Goal: Task Accomplishment & Management: Use online tool/utility

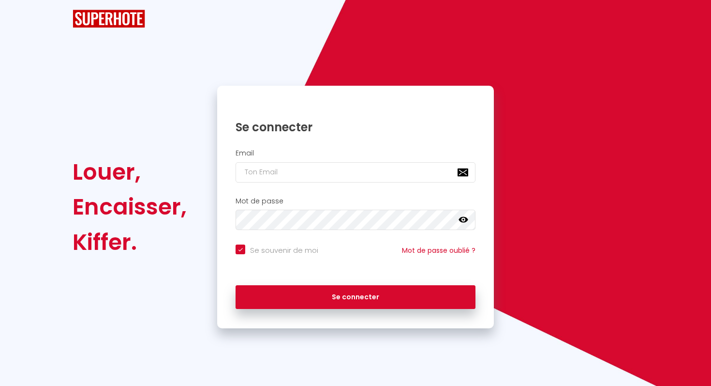
checkbox input "true"
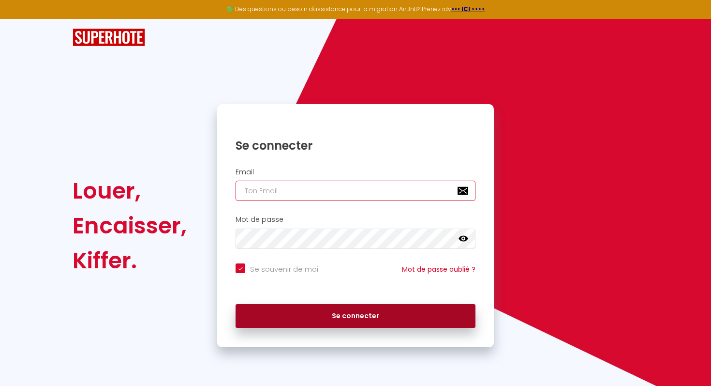
type input "[EMAIL_ADDRESS][DOMAIN_NAME]"
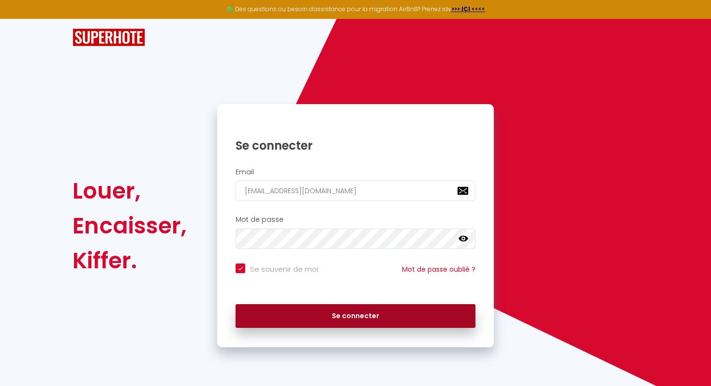
click at [305, 313] on button "Se connecter" at bounding box center [356, 316] width 240 height 24
checkbox input "true"
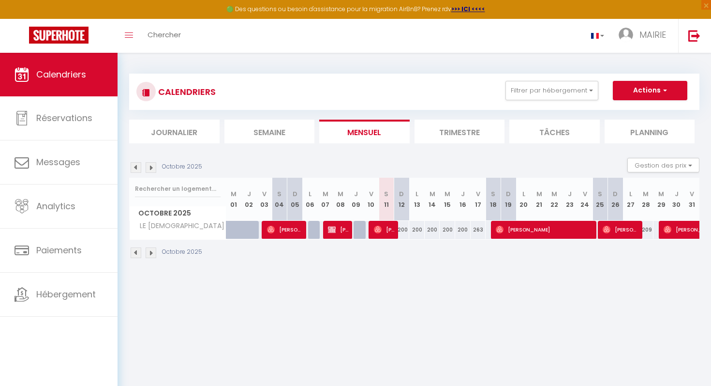
click at [446, 126] on li "Trimestre" at bounding box center [460, 132] width 90 height 24
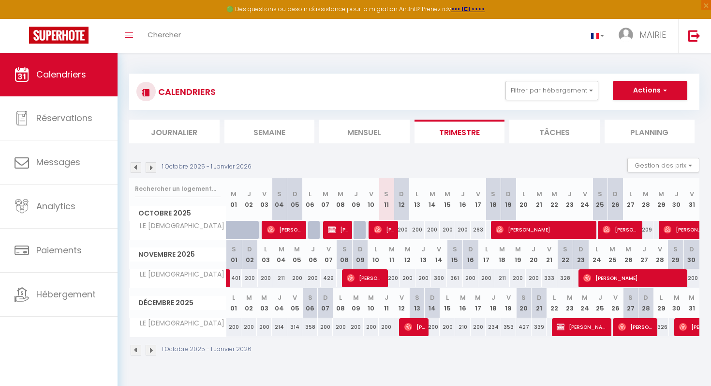
click at [137, 167] on img at bounding box center [136, 167] width 11 height 11
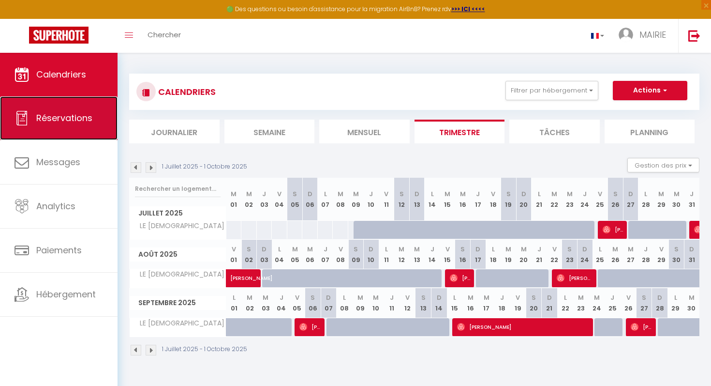
click at [52, 122] on span "Réservations" at bounding box center [64, 118] width 56 height 12
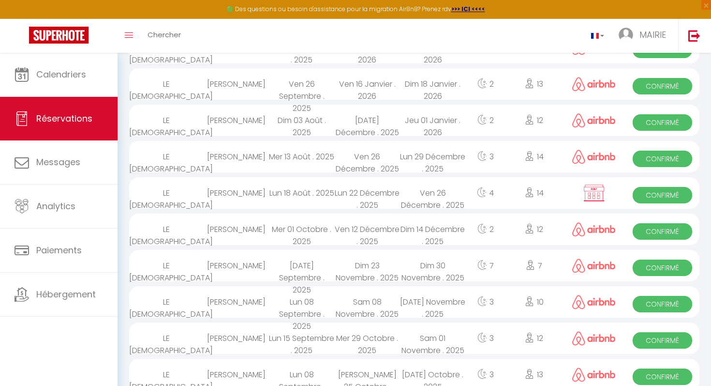
scroll to position [201, 0]
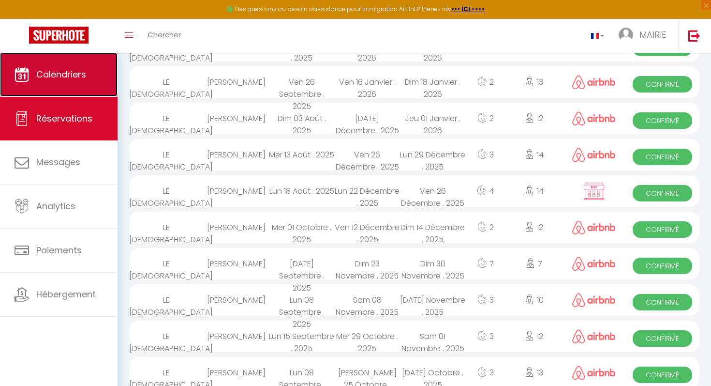
click at [43, 69] on span "Calendriers" at bounding box center [61, 74] width 50 height 12
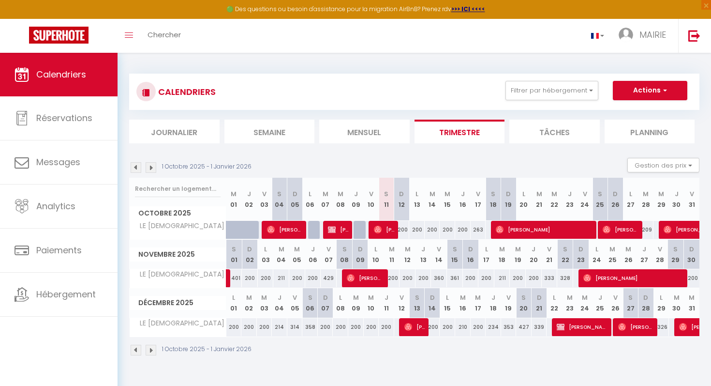
click at [641, 134] on li "Planning" at bounding box center [650, 132] width 90 height 24
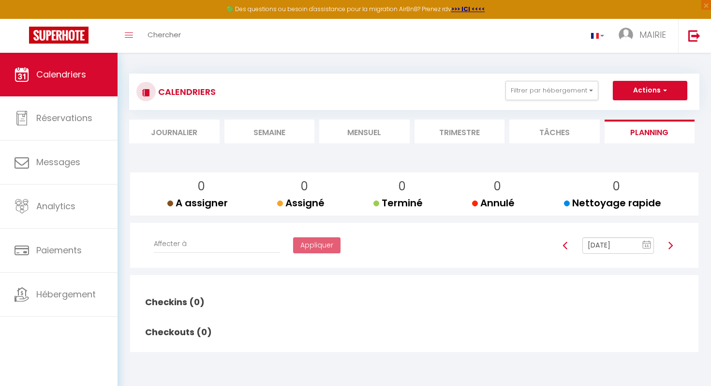
click at [556, 133] on li "Tâches" at bounding box center [555, 132] width 90 height 24
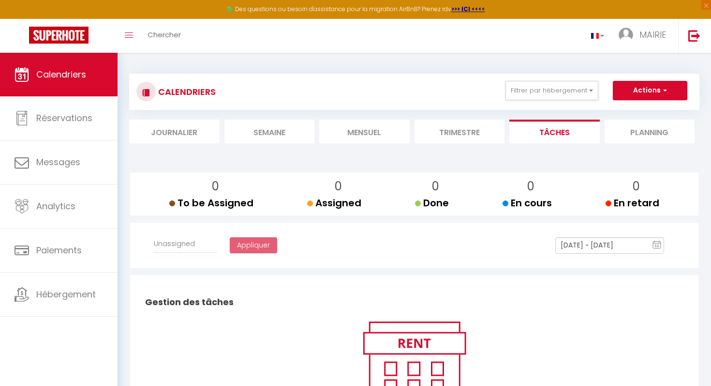
select select
click at [353, 130] on li "Mensuel" at bounding box center [364, 132] width 90 height 24
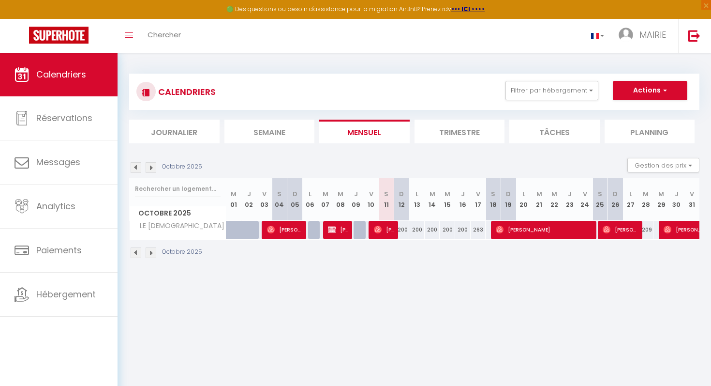
click at [134, 168] on img at bounding box center [136, 167] width 11 height 11
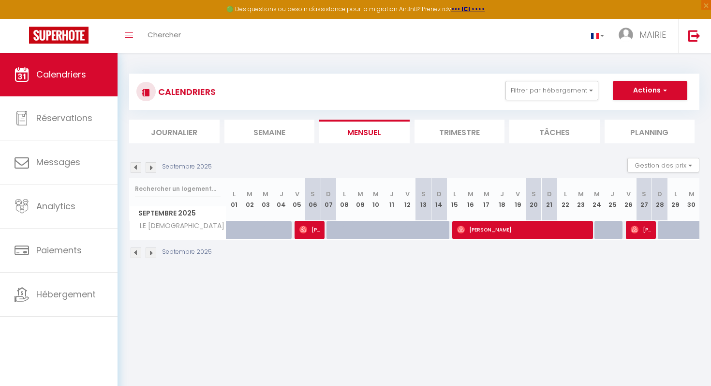
click at [137, 167] on img at bounding box center [136, 167] width 11 height 11
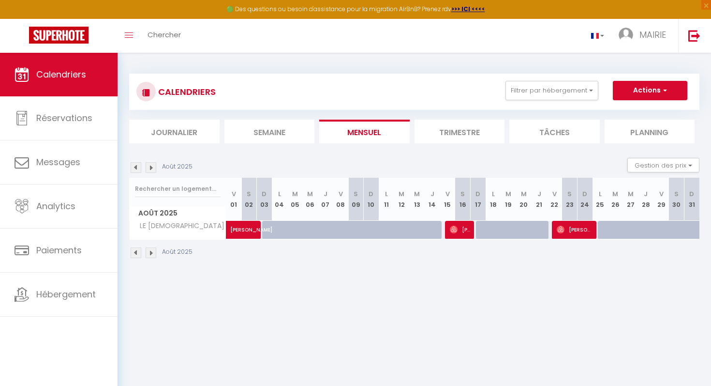
click at [137, 167] on img at bounding box center [136, 167] width 11 height 11
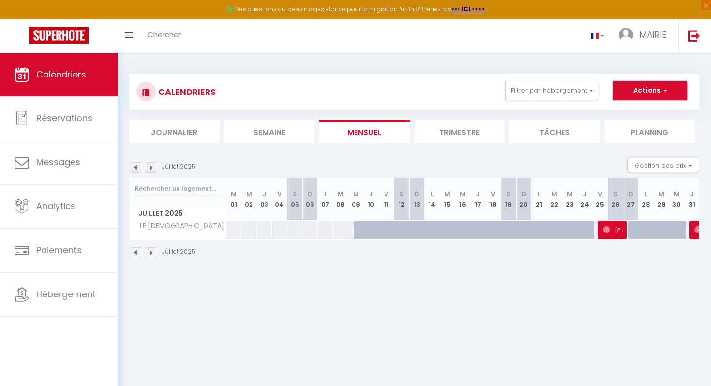
click at [671, 91] on button "Actions" at bounding box center [650, 90] width 75 height 19
click at [637, 124] on link "Exporter les réservations" at bounding box center [640, 127] width 84 height 15
type input "[EMAIL_ADDRESS][DOMAIN_NAME]"
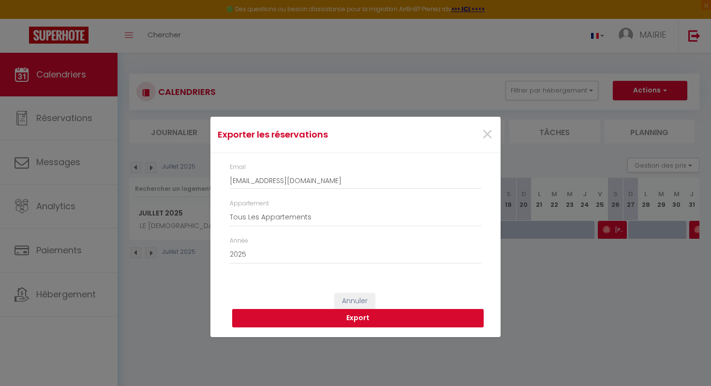
click at [348, 319] on button "Export" at bounding box center [358, 318] width 252 height 18
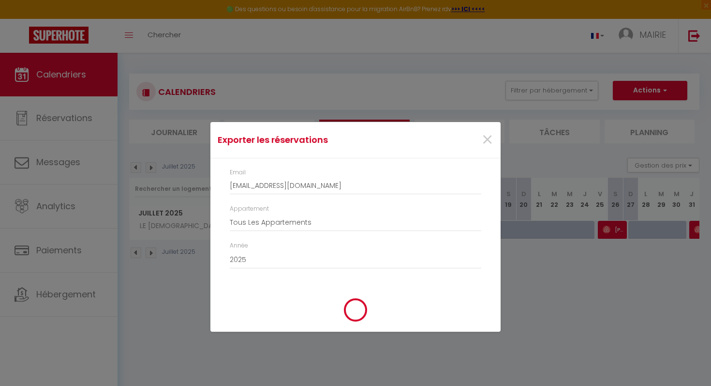
click at [348, 319] on icon at bounding box center [356, 310] width 24 height 24
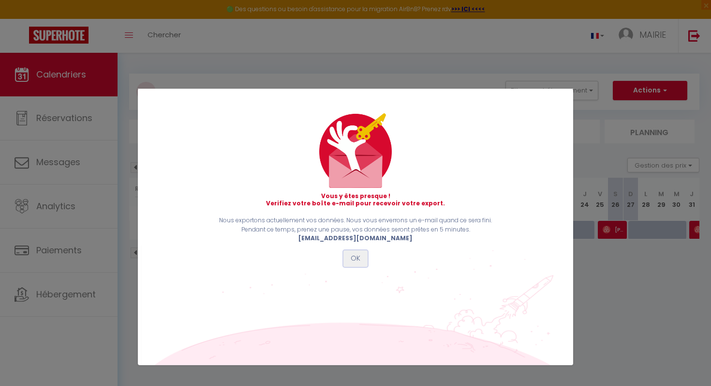
click at [354, 257] on button "OK" at bounding box center [356, 258] width 24 height 16
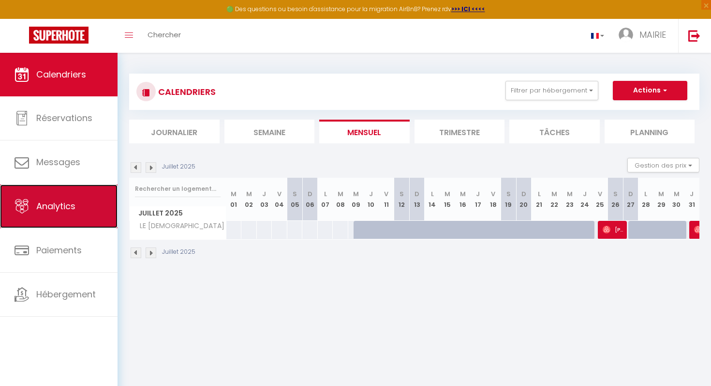
click at [41, 200] on span "Analytics" at bounding box center [55, 206] width 39 height 12
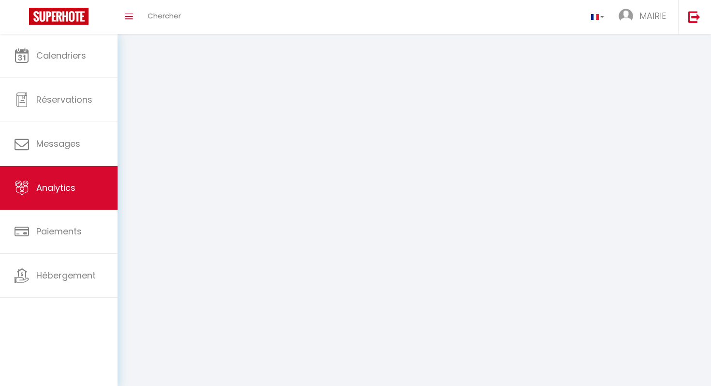
select select "2025"
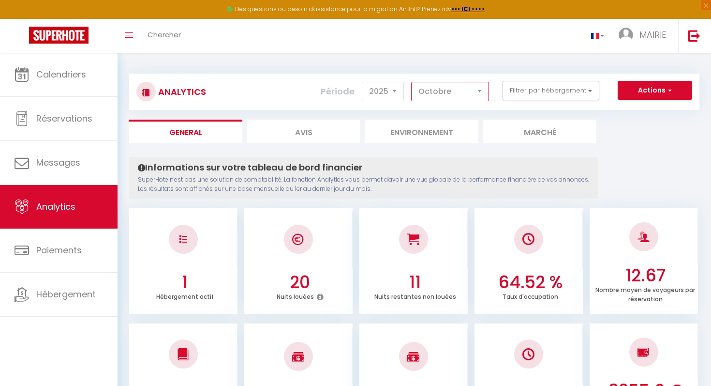
click at [478, 90] on select "[PERSON_NAME] Mars [PERSON_NAME] Juin Juillet Août Septembre Octobre Novembre D…" at bounding box center [450, 91] width 78 height 19
select select "7"
click at [412, 82] on select "[PERSON_NAME] Mars [PERSON_NAME] Juin Juillet Août Septembre Octobre Novembre D…" at bounding box center [450, 91] width 78 height 19
select select "2025"
select select "10"
